Goal: Task Accomplishment & Management: Manage account settings

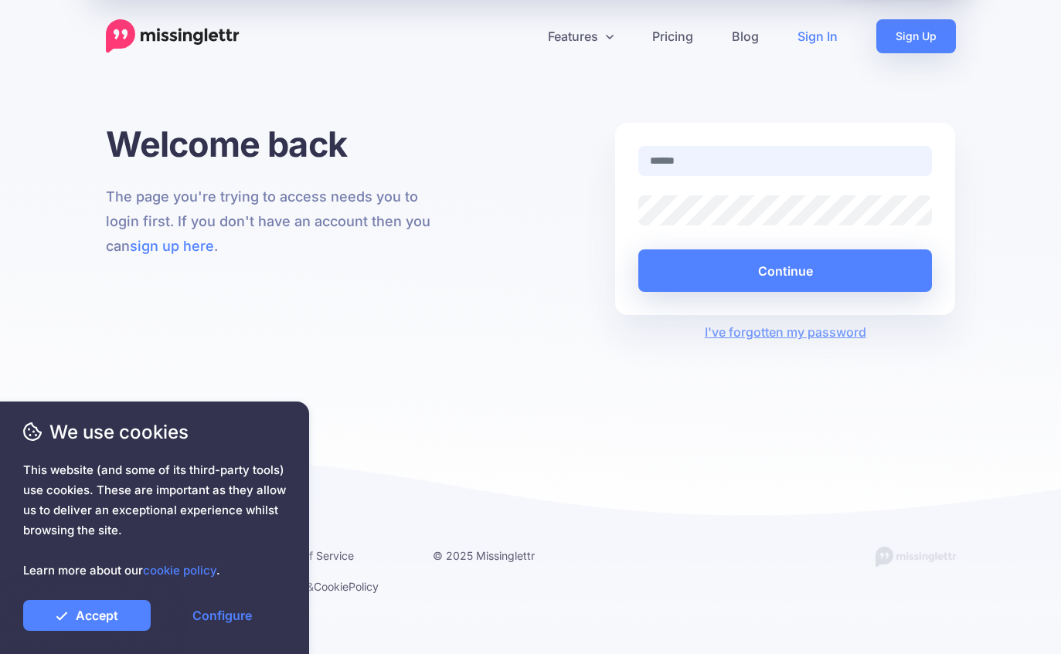
click at [748, 151] on input "text" at bounding box center [785, 161] width 294 height 30
paste input "**********"
type input "**********"
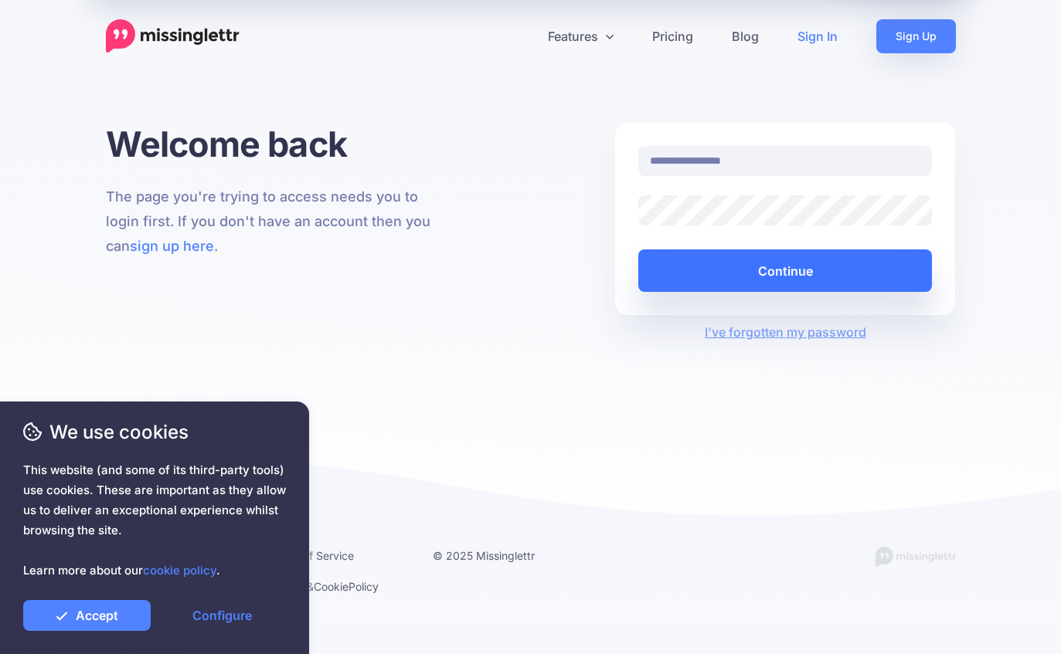
click at [807, 277] on button "Continue" at bounding box center [785, 270] width 294 height 42
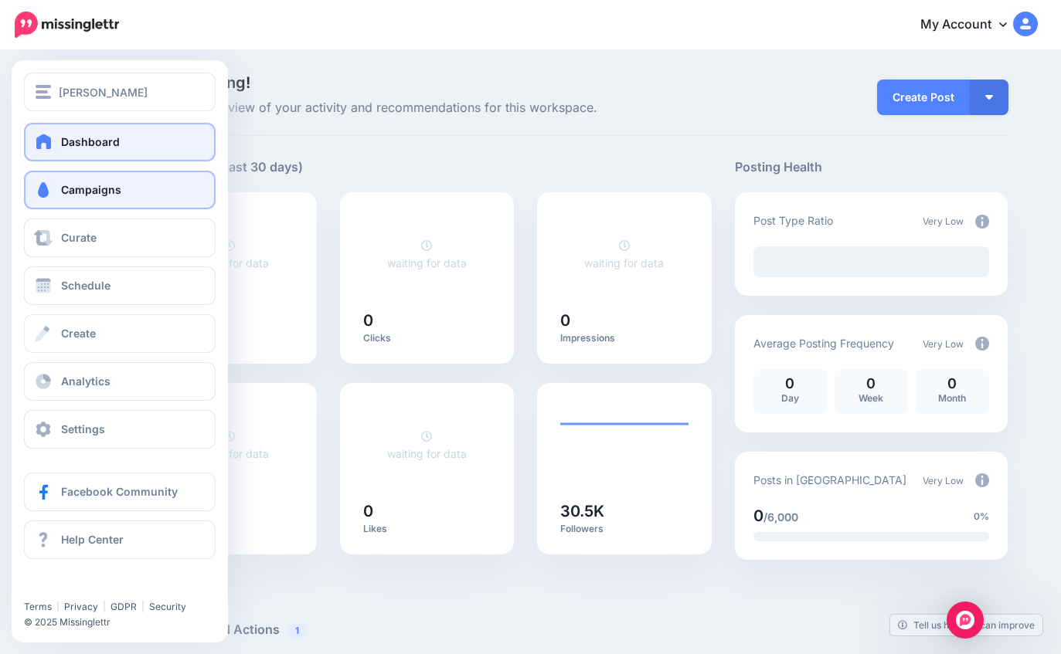
click at [34, 197] on span at bounding box center [43, 189] width 20 height 15
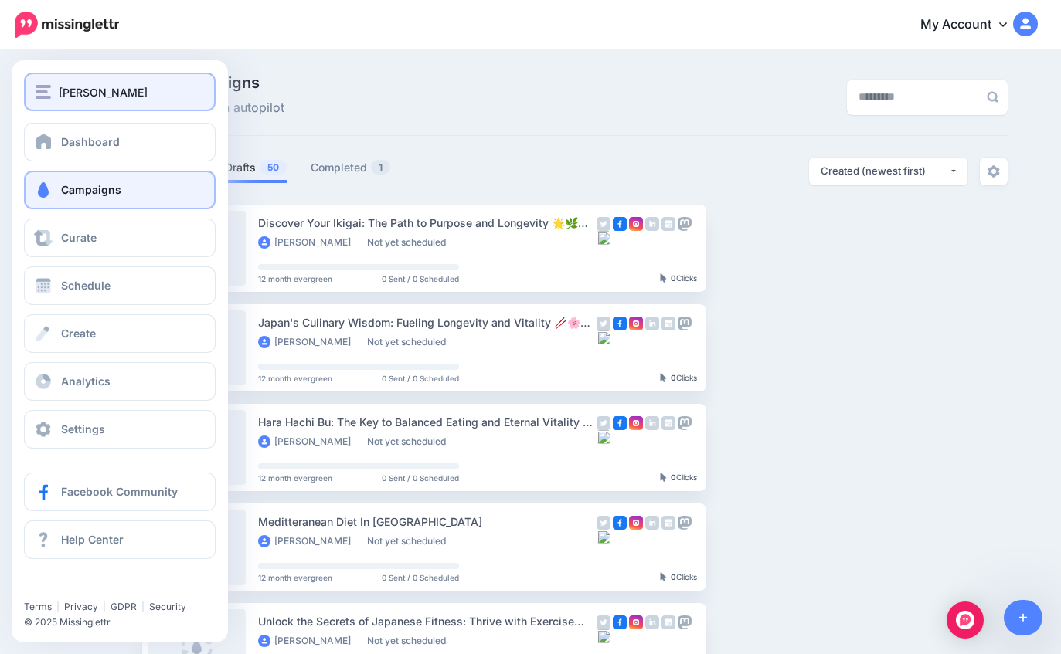
click at [32, 95] on button "[PERSON_NAME]" at bounding box center [120, 92] width 192 height 39
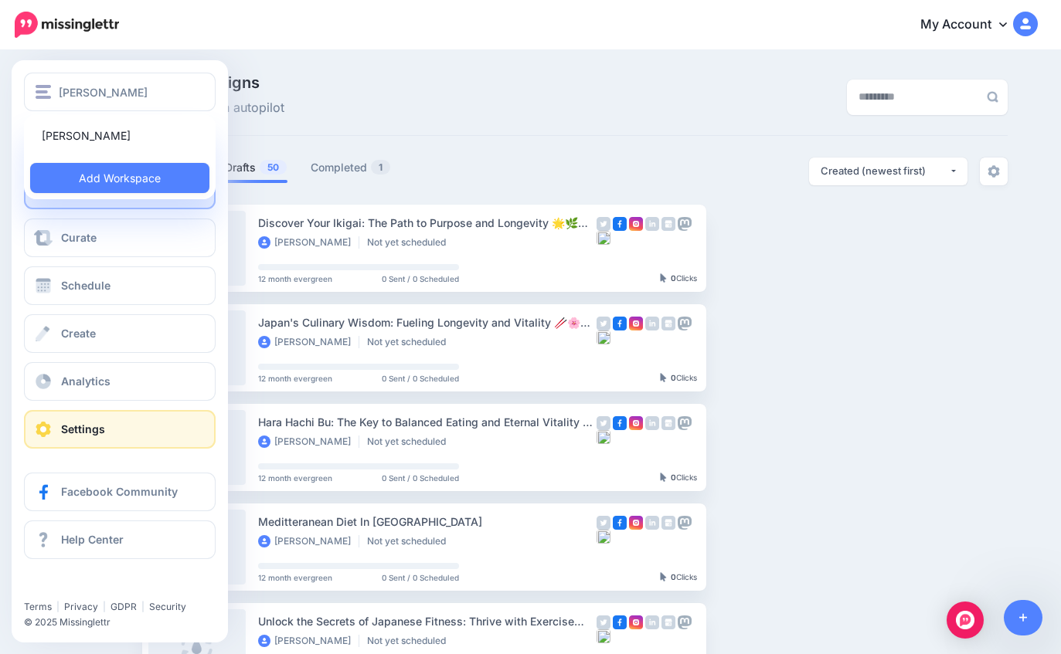
click at [59, 432] on link "Settings" at bounding box center [120, 429] width 192 height 39
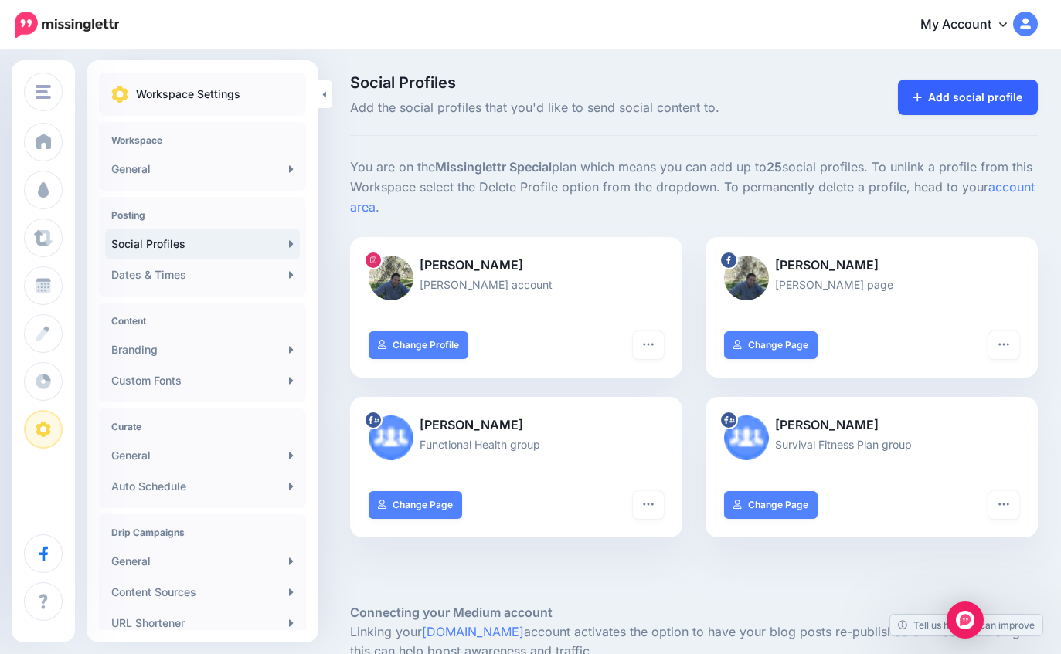
click at [976, 104] on link "Add social profile" at bounding box center [968, 98] width 140 height 36
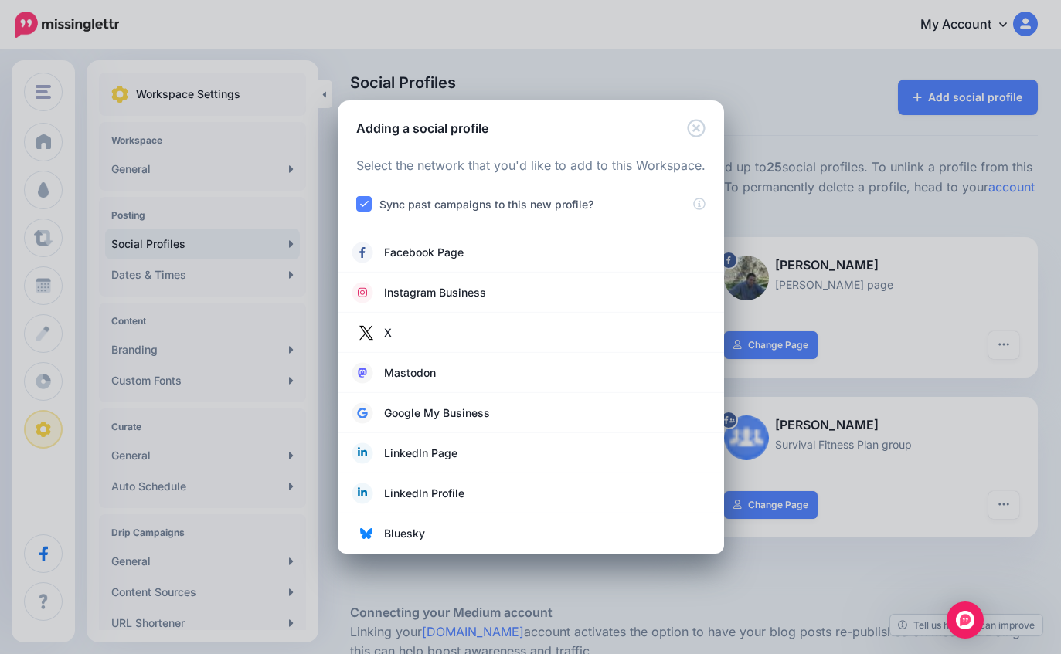
click at [375, 199] on div "Sync past campaigns to this new profile?" at bounding box center [524, 204] width 337 height 18
click at [356, 210] on ins at bounding box center [363, 203] width 15 height 15
click at [362, 211] on ins at bounding box center [363, 203] width 15 height 15
click at [694, 127] on icon "Close" at bounding box center [696, 128] width 18 height 18
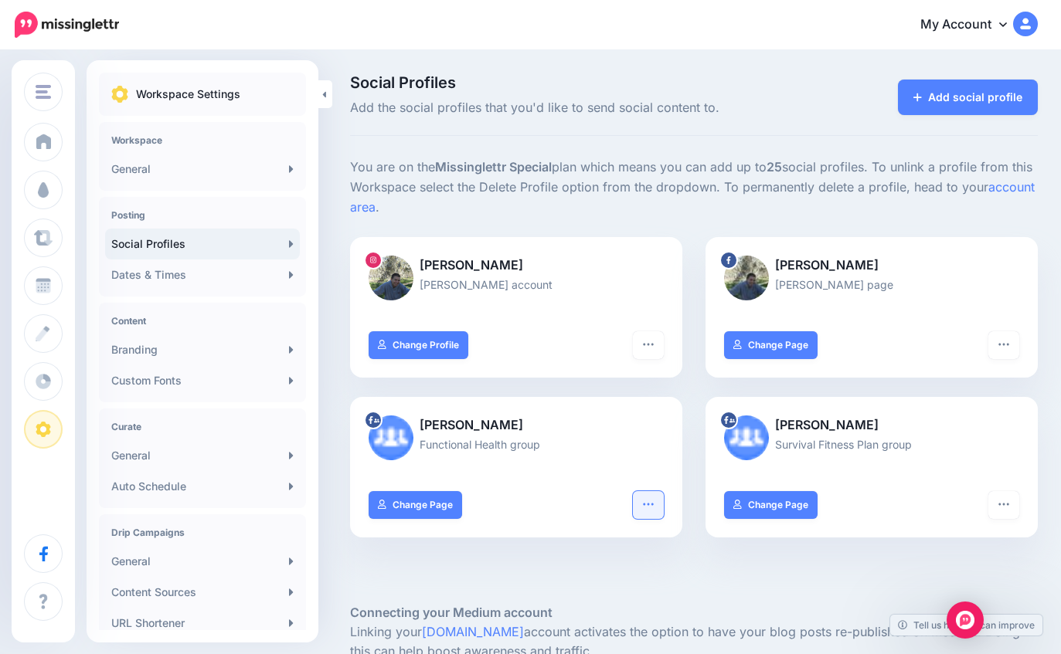
click at [650, 508] on button "button" at bounding box center [648, 505] width 31 height 28
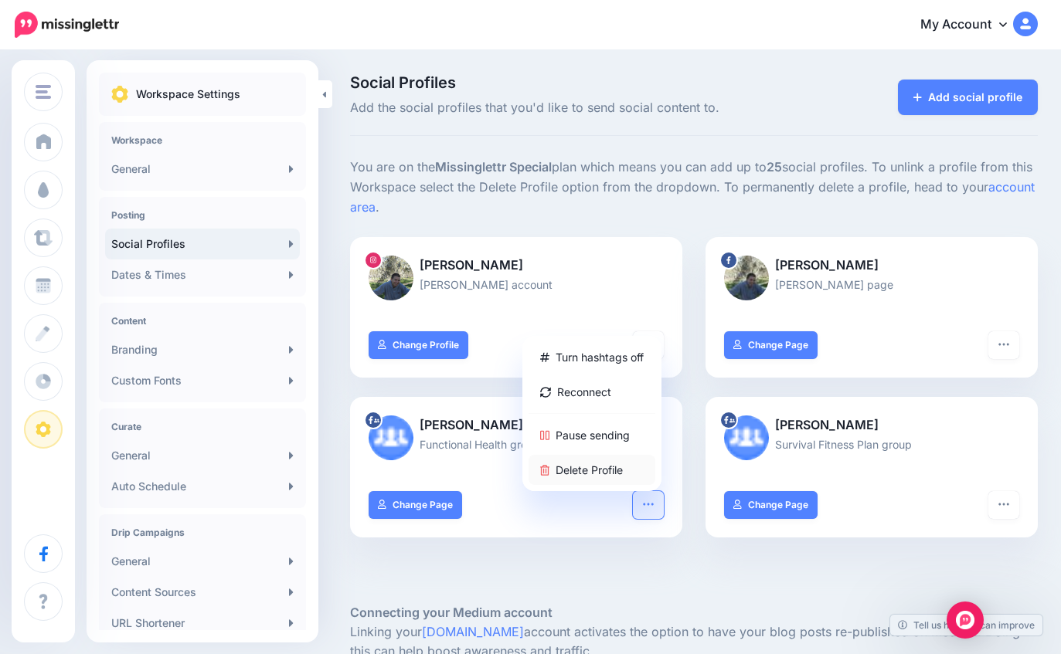
click at [602, 470] on link "Delete Profile" at bounding box center [591, 470] width 127 height 30
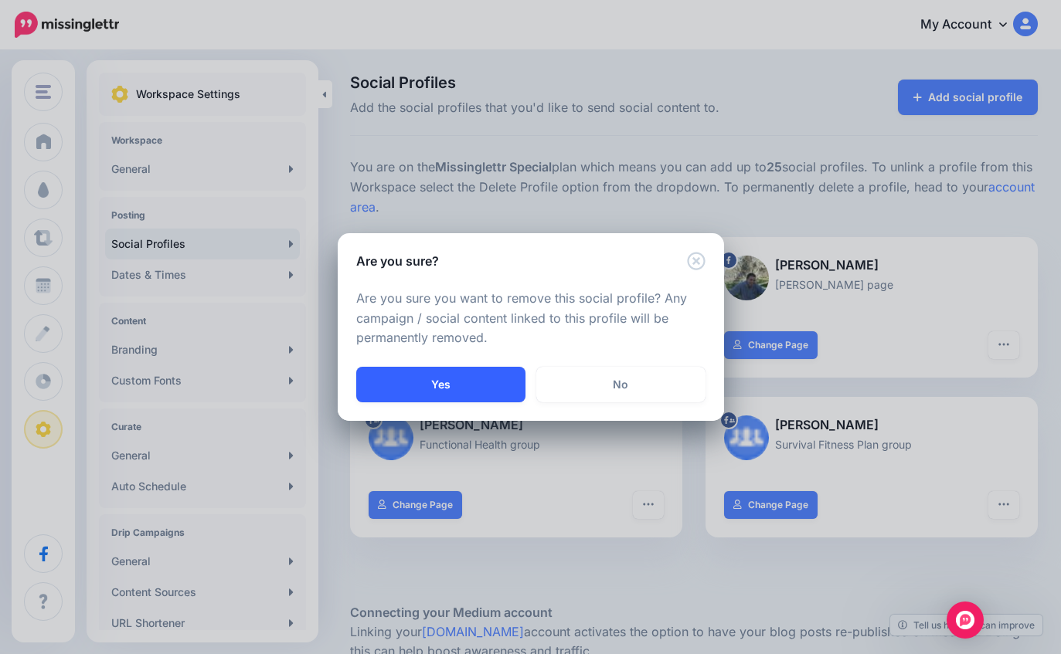
click at [460, 401] on button "Yes" at bounding box center [440, 385] width 169 height 36
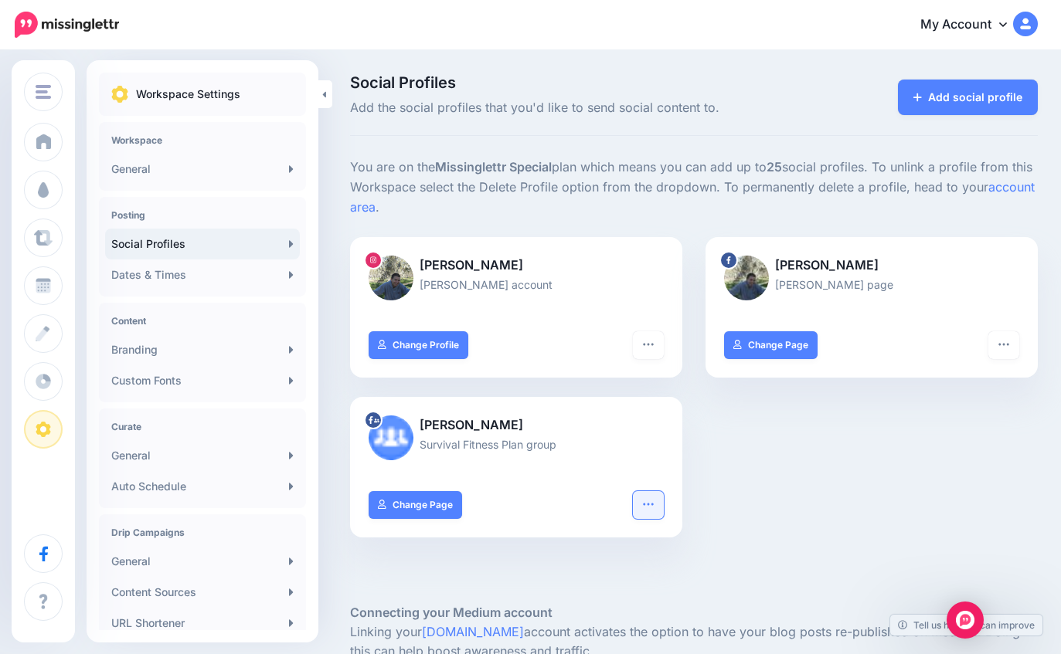
click at [649, 507] on button "button" at bounding box center [648, 505] width 31 height 28
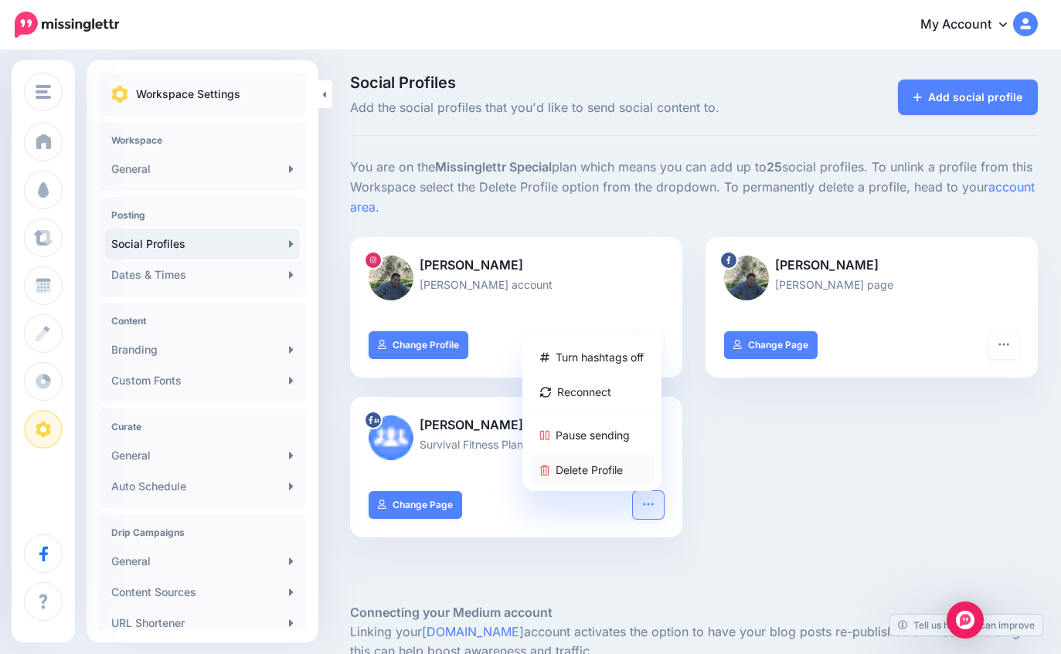
click at [593, 471] on link "Delete Profile" at bounding box center [591, 470] width 127 height 30
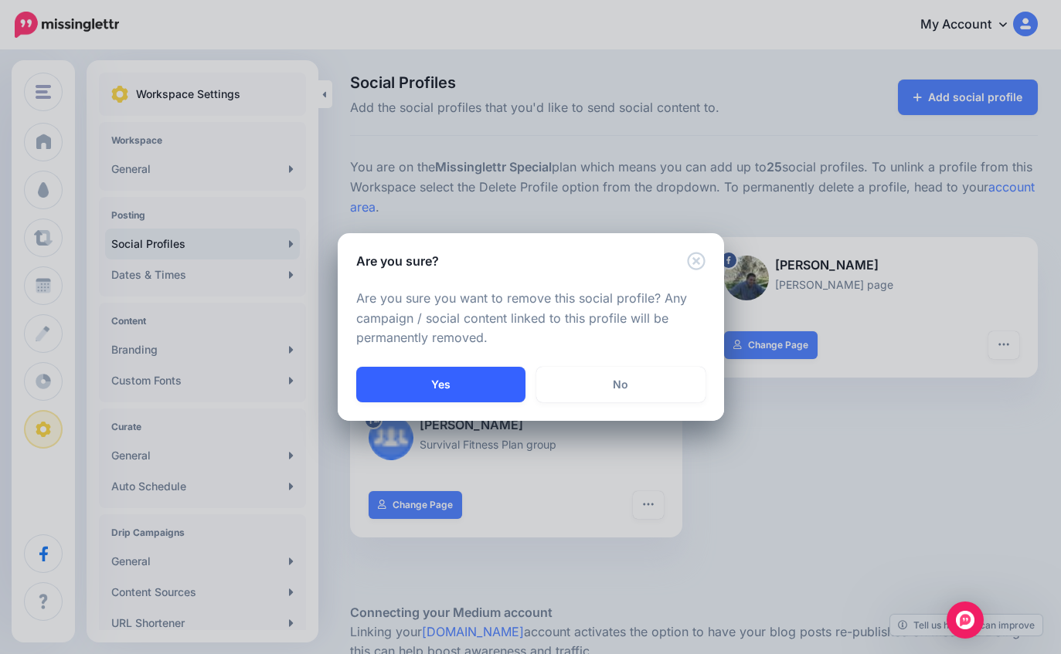
click at [475, 390] on button "Yes" at bounding box center [440, 385] width 169 height 36
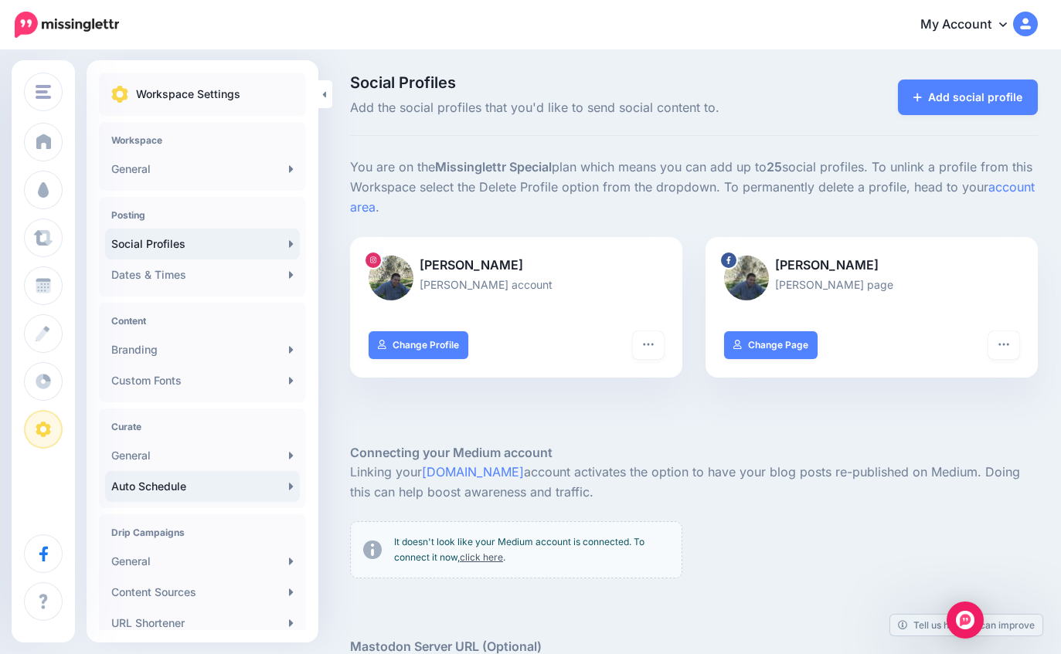
click at [240, 486] on link "Auto Schedule" at bounding box center [202, 486] width 195 height 31
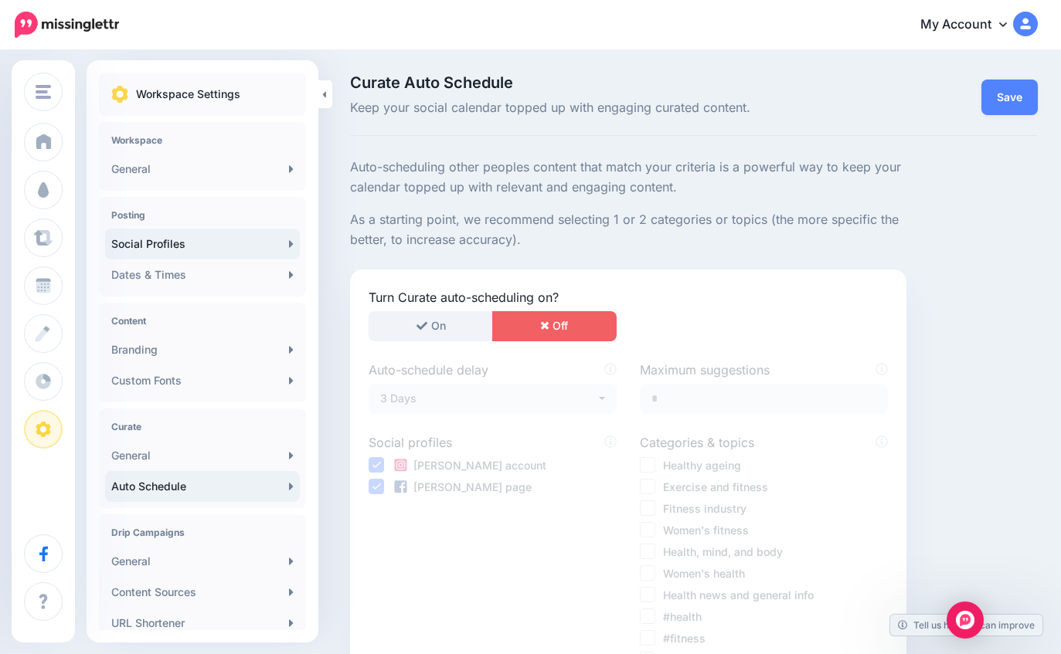
click at [222, 243] on link "Social Profiles" at bounding box center [202, 244] width 195 height 31
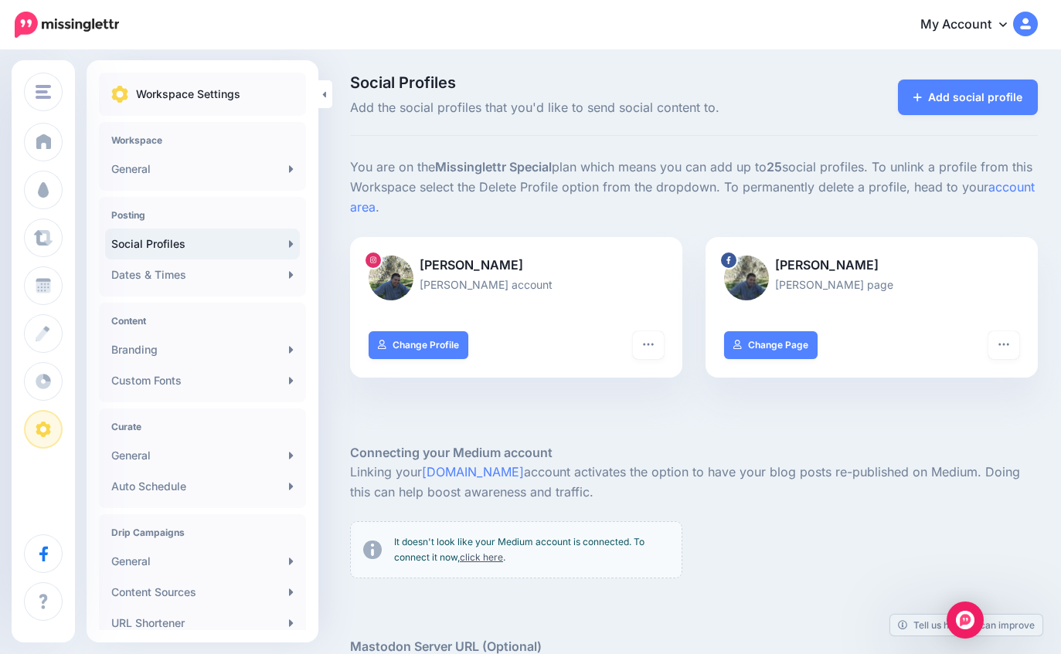
click at [620, 2] on nav "My Account Dashboard My Account Billing Facebook Community Help Center" at bounding box center [530, 24] width 1037 height 49
